Goal: Task Accomplishment & Management: Use online tool/utility

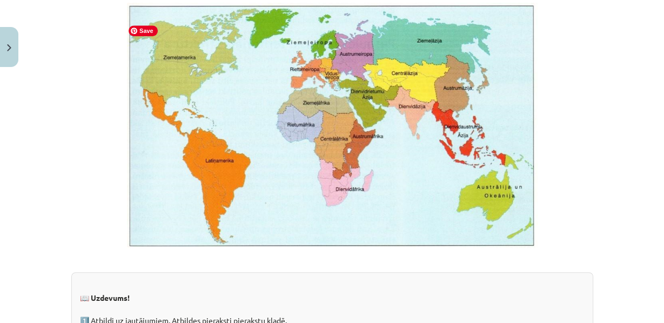
scroll to position [658, 0]
click at [191, 139] on img at bounding box center [332, 125] width 410 height 245
click at [267, 138] on img at bounding box center [332, 125] width 410 height 245
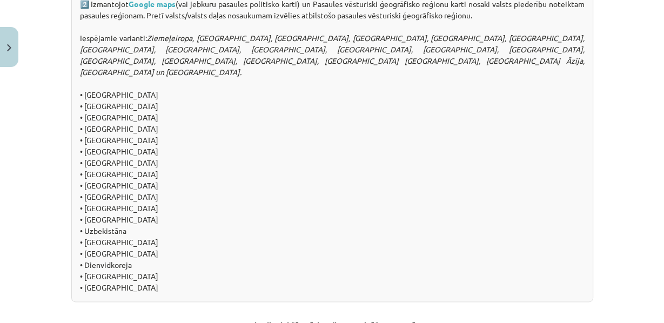
scroll to position [1280, 0]
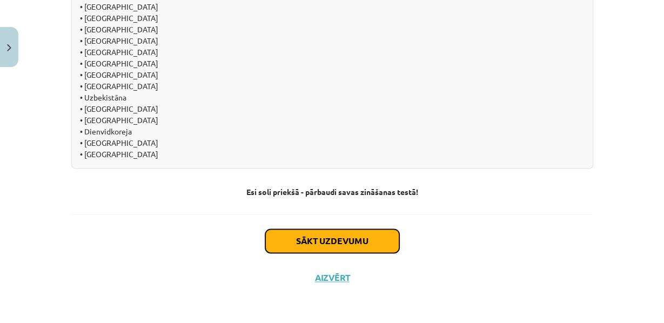
click at [291, 239] on button "Sākt uzdevumu" at bounding box center [332, 241] width 134 height 24
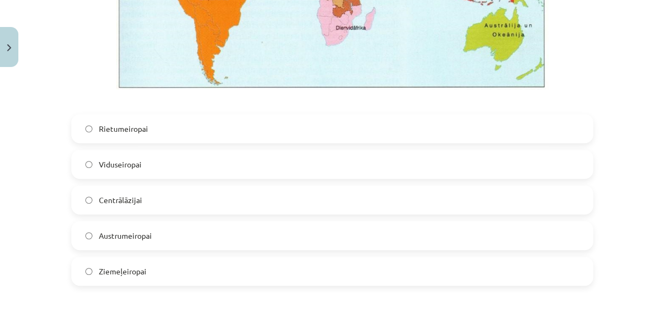
scroll to position [452, 0]
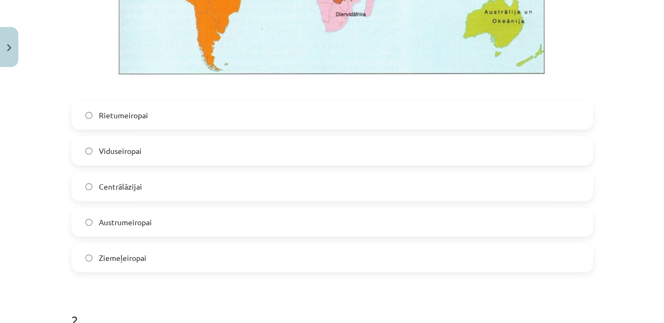
click at [92, 129] on label "Rietumeiropai" at bounding box center [332, 115] width 520 height 27
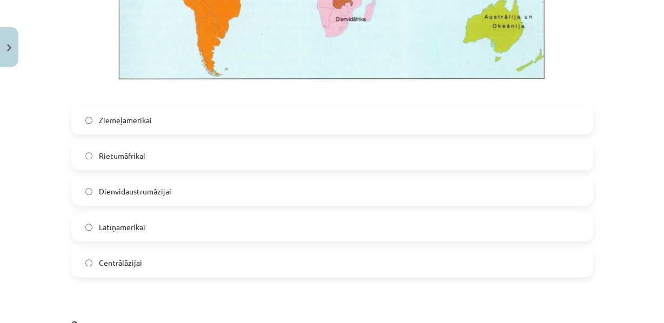
scroll to position [1041, 0]
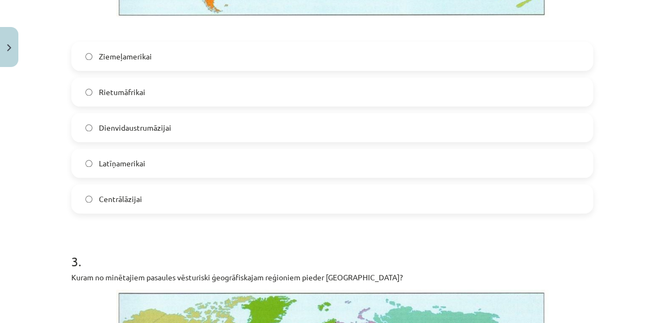
click at [139, 177] on label "Latīņamerikai" at bounding box center [332, 163] width 520 height 27
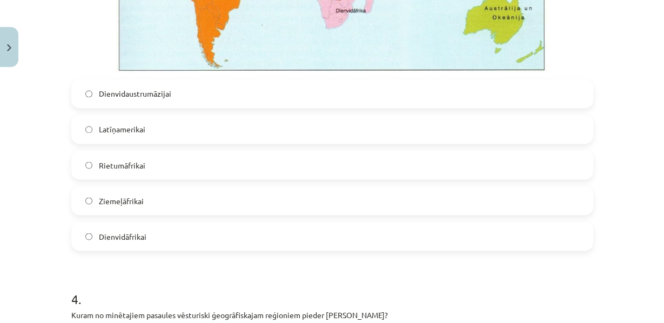
scroll to position [1520, 0]
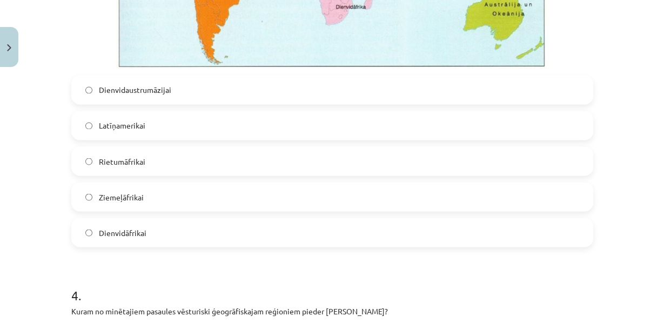
click at [127, 246] on label "Dienvidāfrikai" at bounding box center [332, 232] width 520 height 27
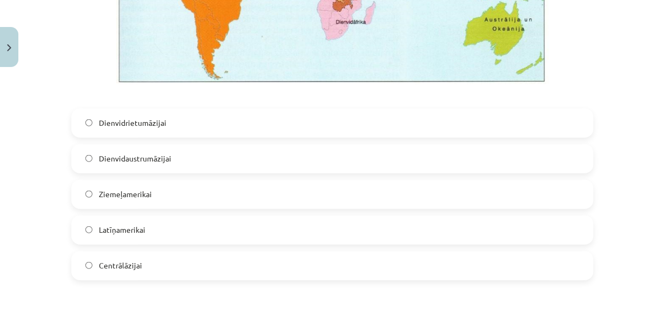
scroll to position [2021, 0]
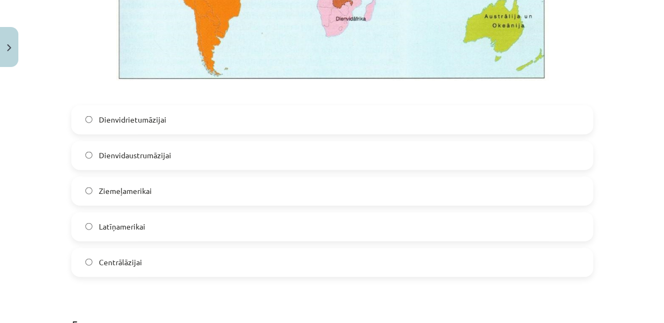
click at [118, 133] on label "Dienvidrietumāzijai" at bounding box center [332, 119] width 520 height 27
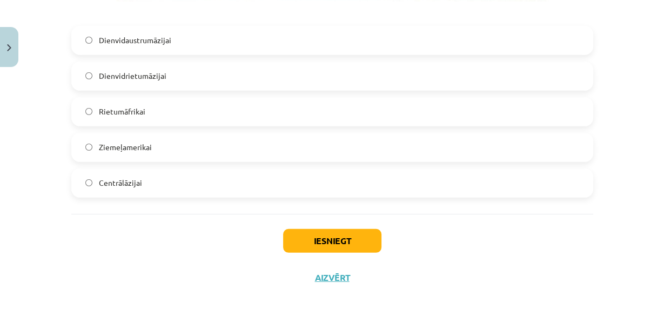
scroll to position [2659, 0]
click at [97, 125] on label "Rietumāfrikai" at bounding box center [332, 111] width 520 height 27
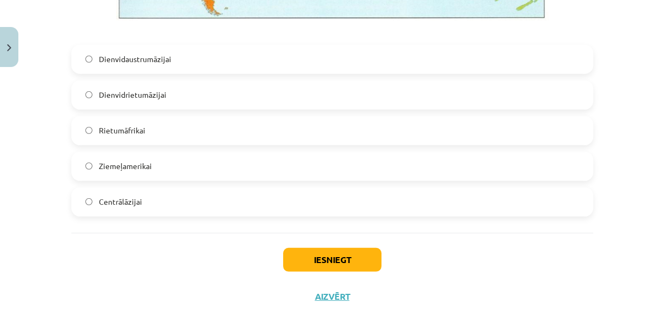
scroll to position [2612, 0]
click at [119, 207] on span "Centrālāzijai" at bounding box center [120, 201] width 43 height 11
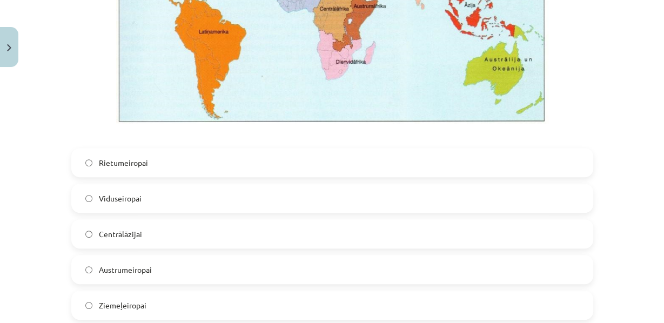
scroll to position [406, 0]
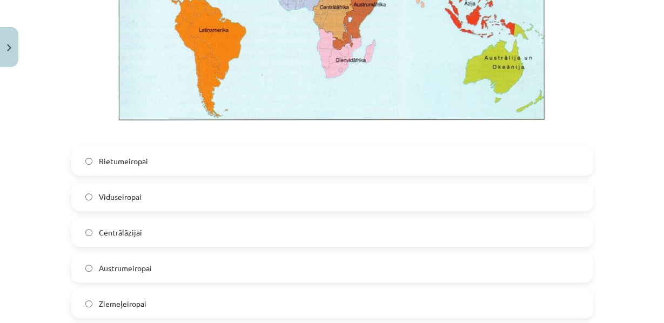
click at [113, 238] on span "Centrālāzijai" at bounding box center [120, 232] width 43 height 11
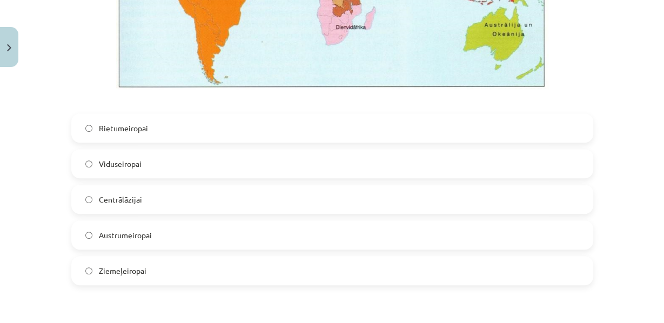
scroll to position [442, 0]
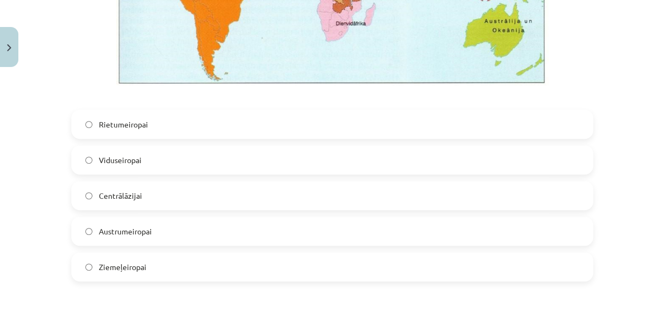
click at [91, 173] on label "Viduseiropai" at bounding box center [332, 159] width 520 height 27
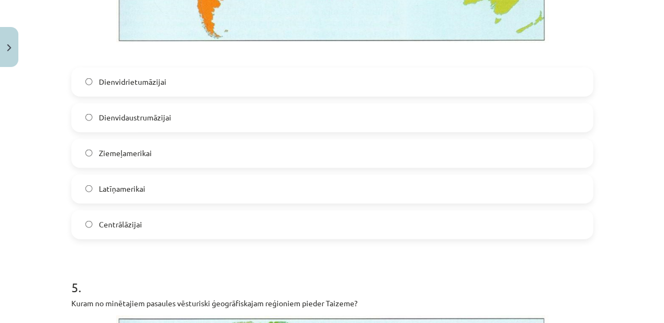
scroll to position [2059, 0]
click at [102, 123] on span "Dienvidaustrumāzijai" at bounding box center [135, 116] width 72 height 11
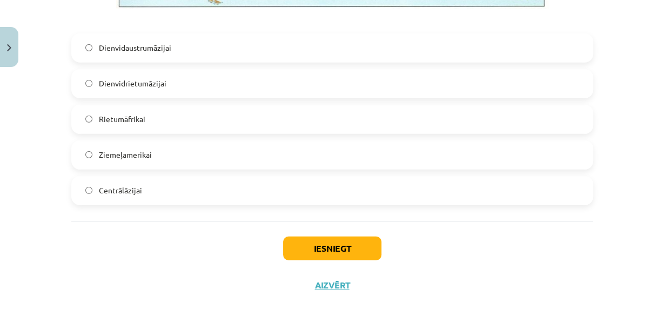
scroll to position [2620, 0]
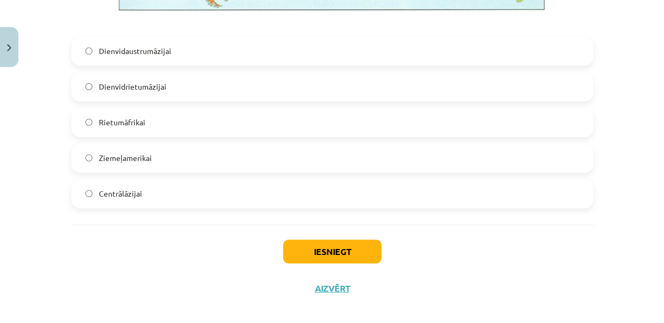
click at [103, 65] on label "Dienvidaustrumāzijai" at bounding box center [332, 51] width 520 height 27
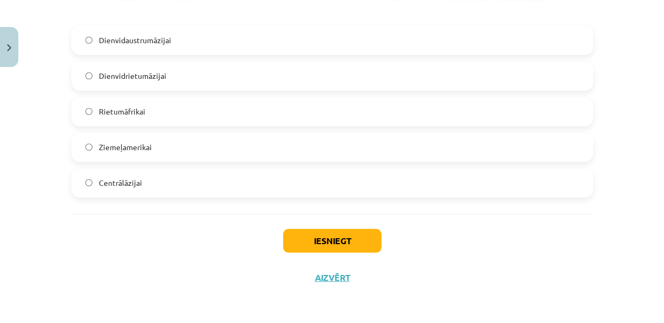
scroll to position [2691, 0]
click at [328, 244] on button "Iesniegt" at bounding box center [332, 241] width 98 height 24
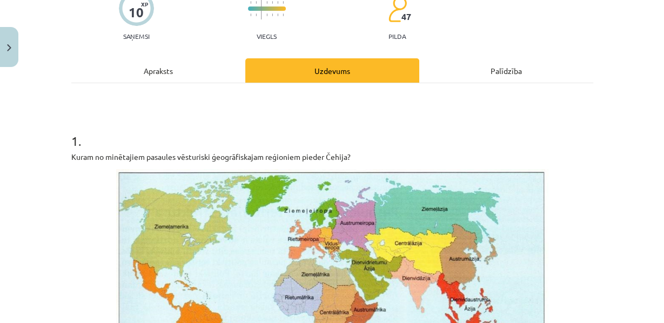
scroll to position [0, 0]
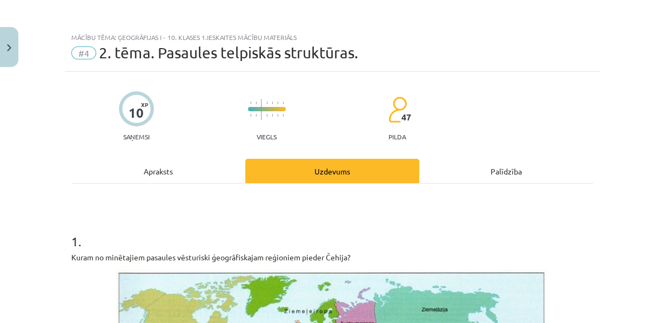
click at [130, 111] on div "10" at bounding box center [136, 112] width 15 height 15
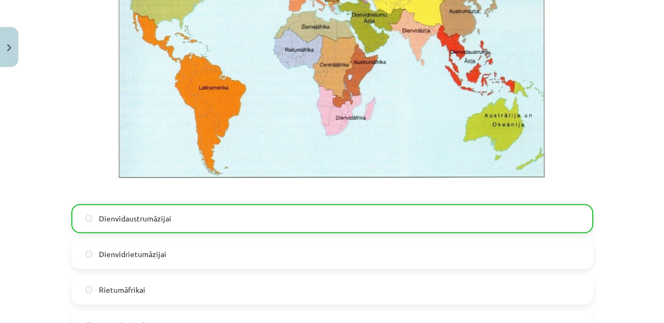
scroll to position [2728, 0]
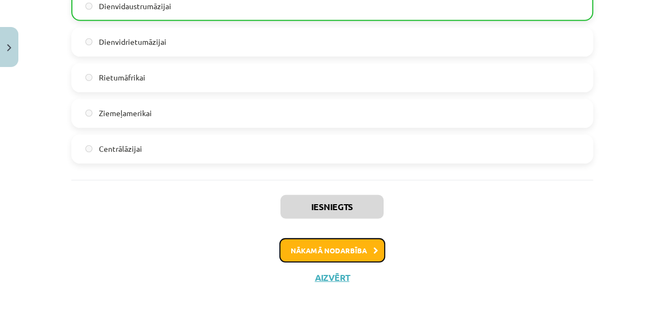
click at [306, 248] on button "Nākamā nodarbība" at bounding box center [332, 250] width 106 height 25
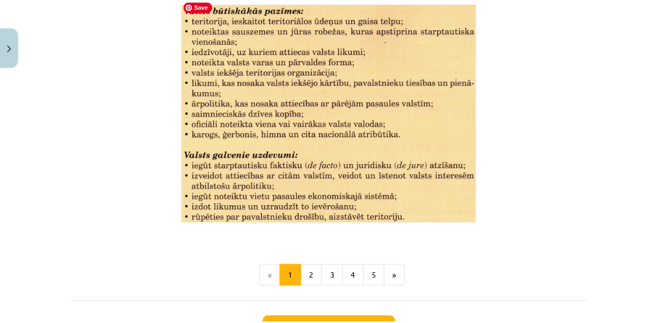
scroll to position [1394, 0]
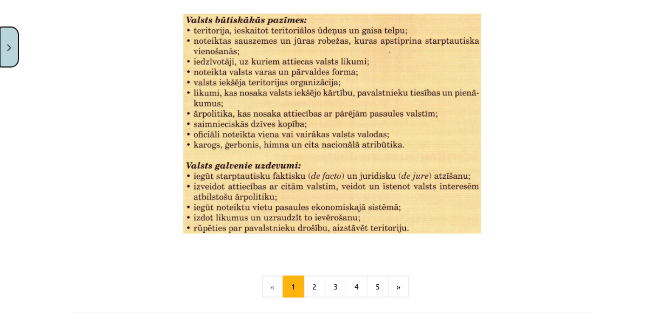
click at [2, 48] on button "Close" at bounding box center [9, 47] width 18 height 40
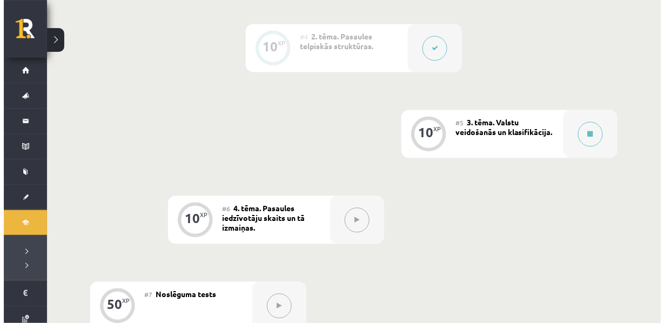
scroll to position [527, 0]
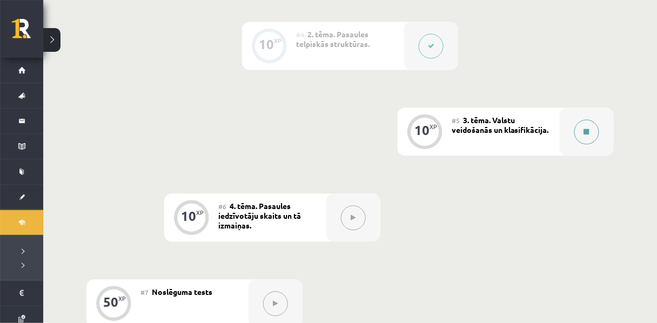
click at [586, 144] on button at bounding box center [586, 131] width 25 height 25
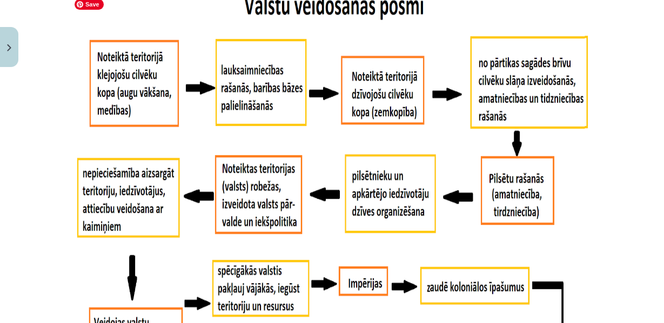
scroll to position [687, 0]
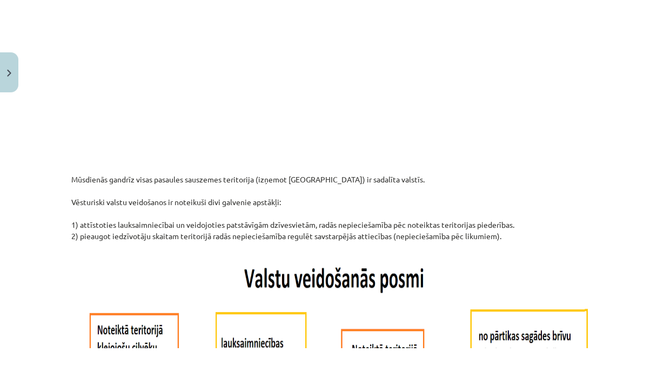
scroll to position [432, 0]
